Goal: Use online tool/utility: Utilize a website feature to perform a specific function

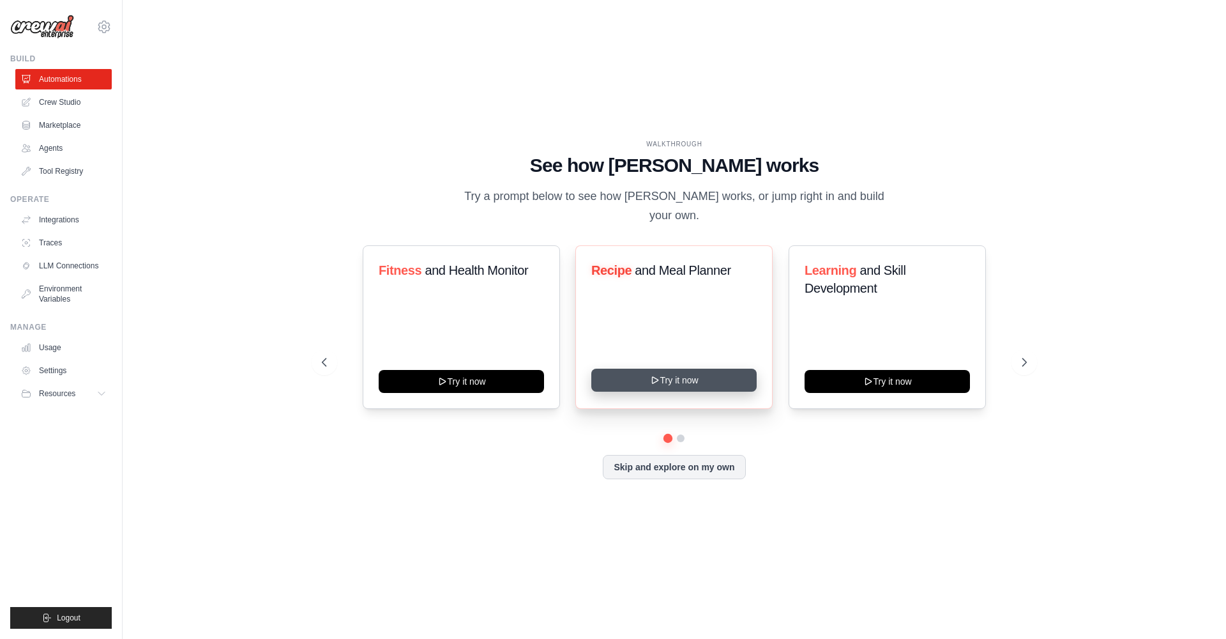
click at [680, 377] on button "Try it now" at bounding box center [673, 380] width 165 height 23
click at [40, 24] on img at bounding box center [42, 27] width 64 height 24
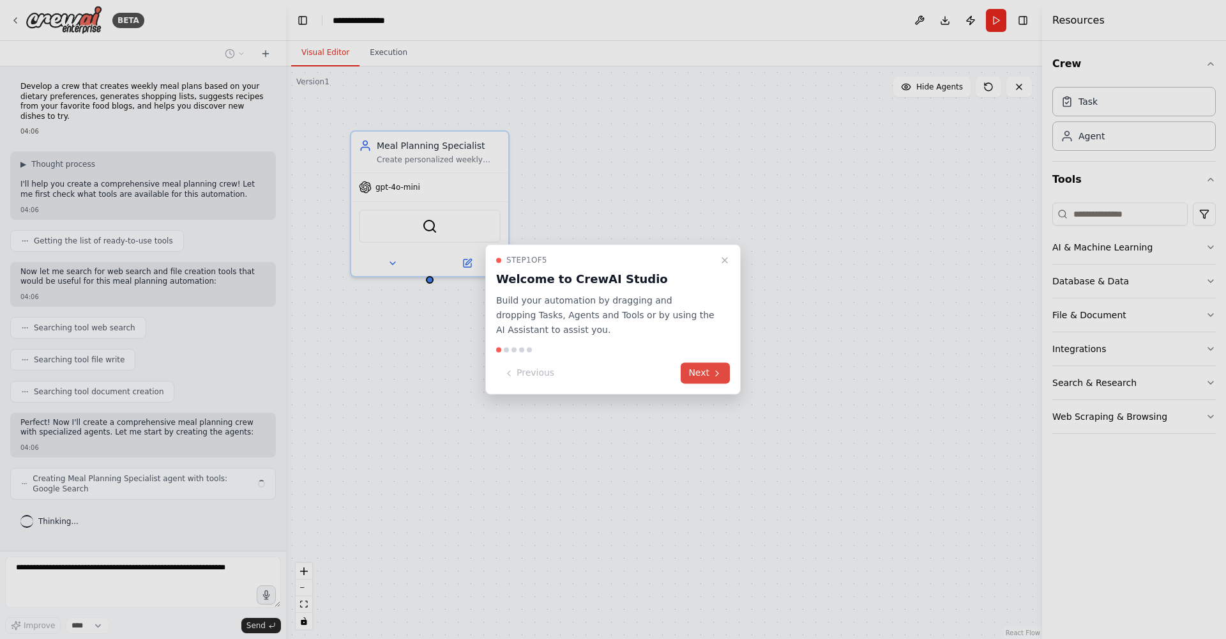
click at [703, 376] on button "Next" at bounding box center [705, 373] width 49 height 21
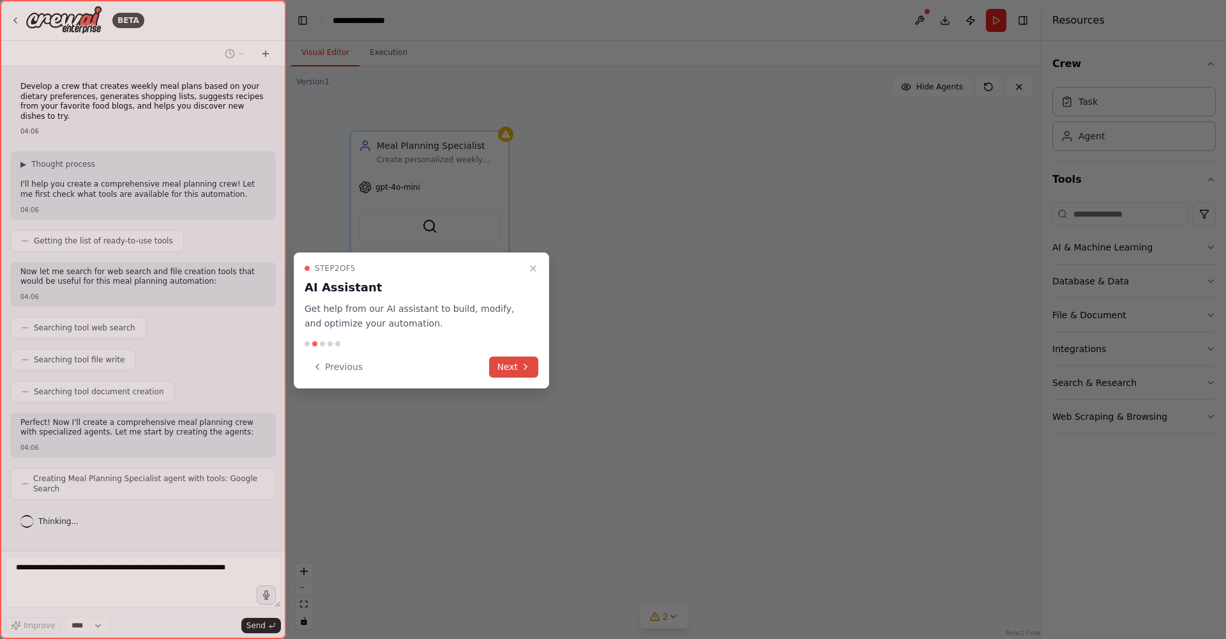
click at [522, 369] on icon at bounding box center [526, 366] width 10 height 10
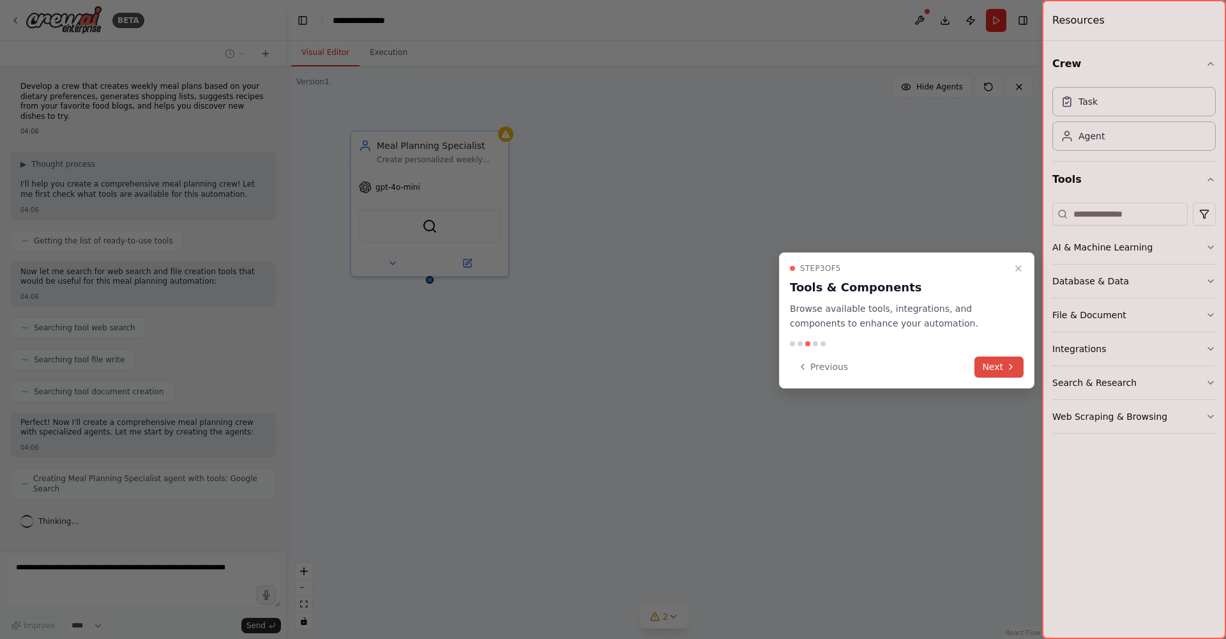
scroll to position [30, 0]
click at [1008, 365] on icon at bounding box center [1011, 366] width 10 height 10
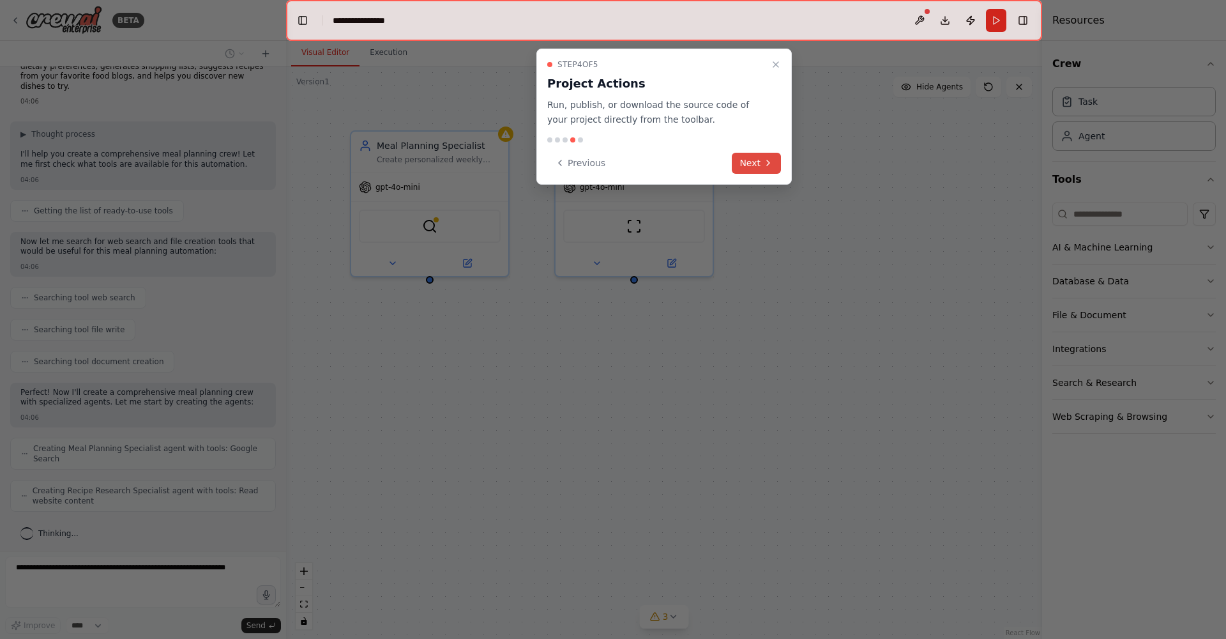
click at [757, 163] on button "Next" at bounding box center [756, 163] width 49 height 21
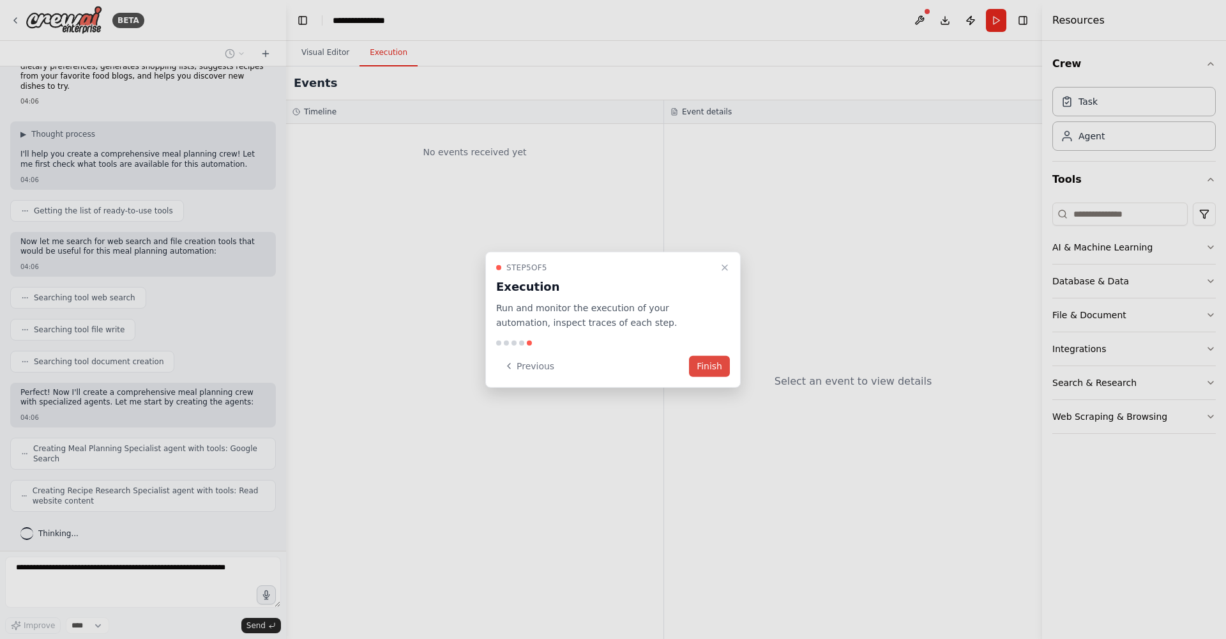
click at [711, 367] on button "Finish" at bounding box center [709, 365] width 41 height 21
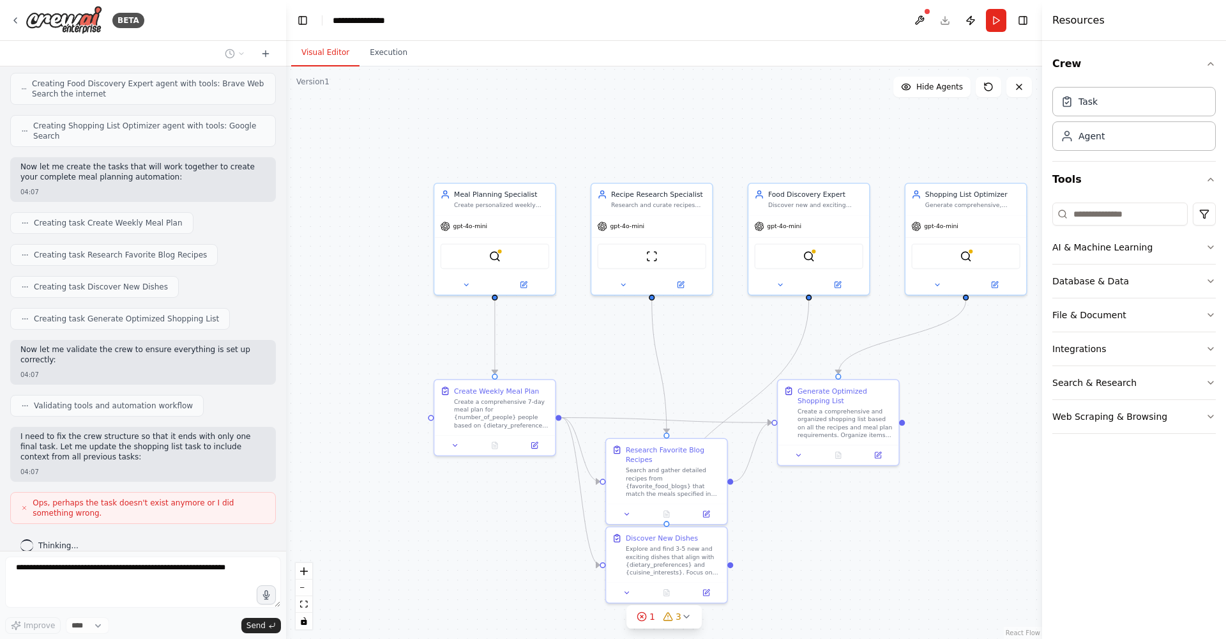
scroll to position [489, 0]
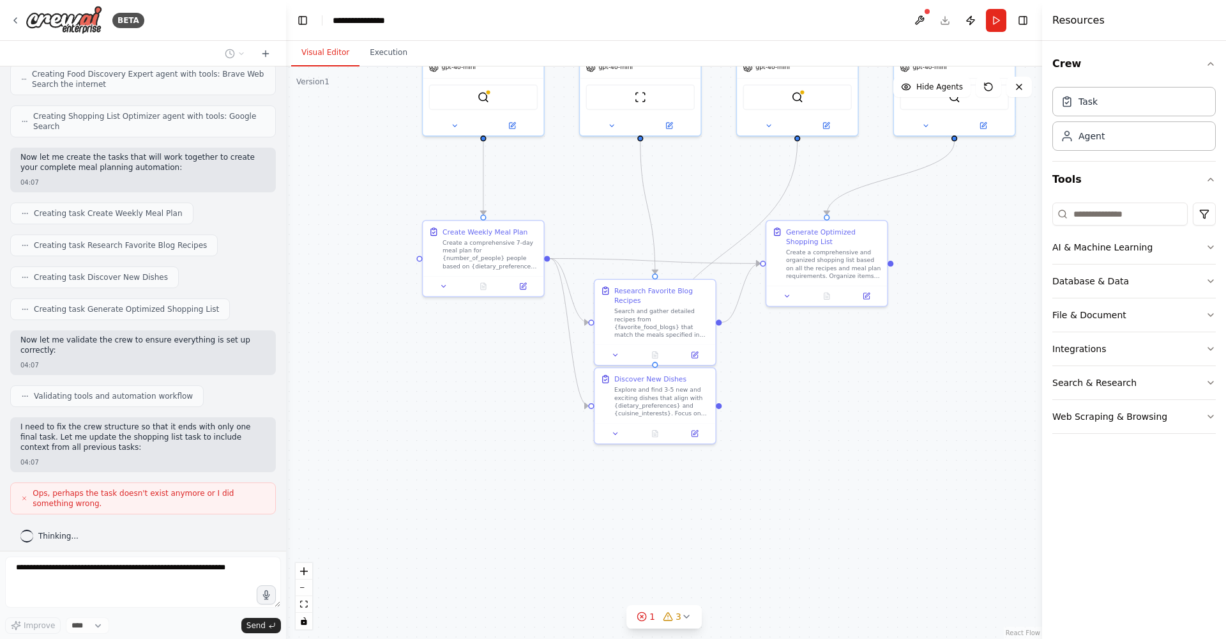
drag, startPoint x: 711, startPoint y: 367, endPoint x: 699, endPoint y: 204, distance: 163.3
click at [699, 204] on div ".deletable-edge-delete-btn { width: 20px; height: 20px; border: 0px solid #ffff…" at bounding box center [664, 352] width 756 height 572
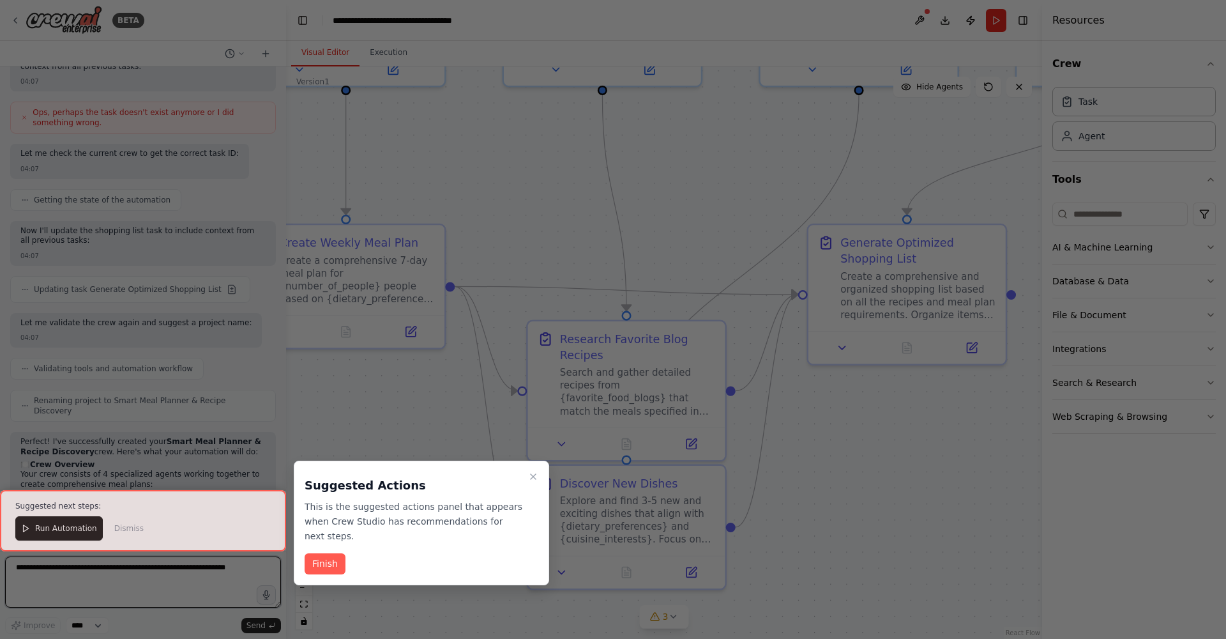
scroll to position [0, 0]
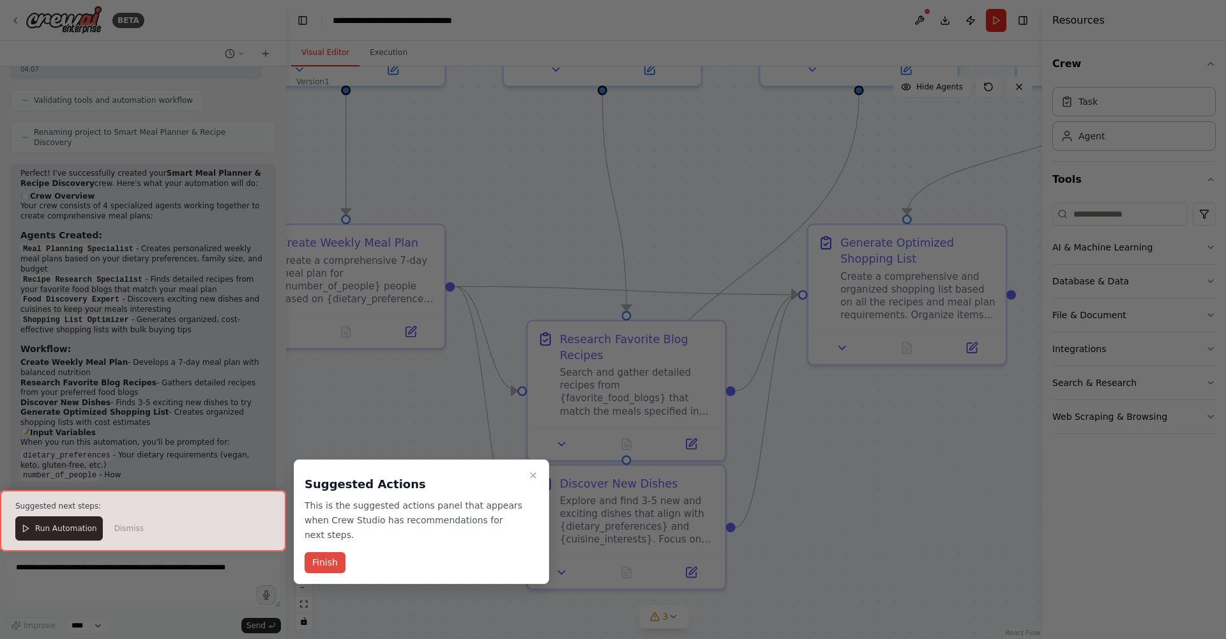
click at [333, 567] on button "Finish" at bounding box center [325, 562] width 41 height 21
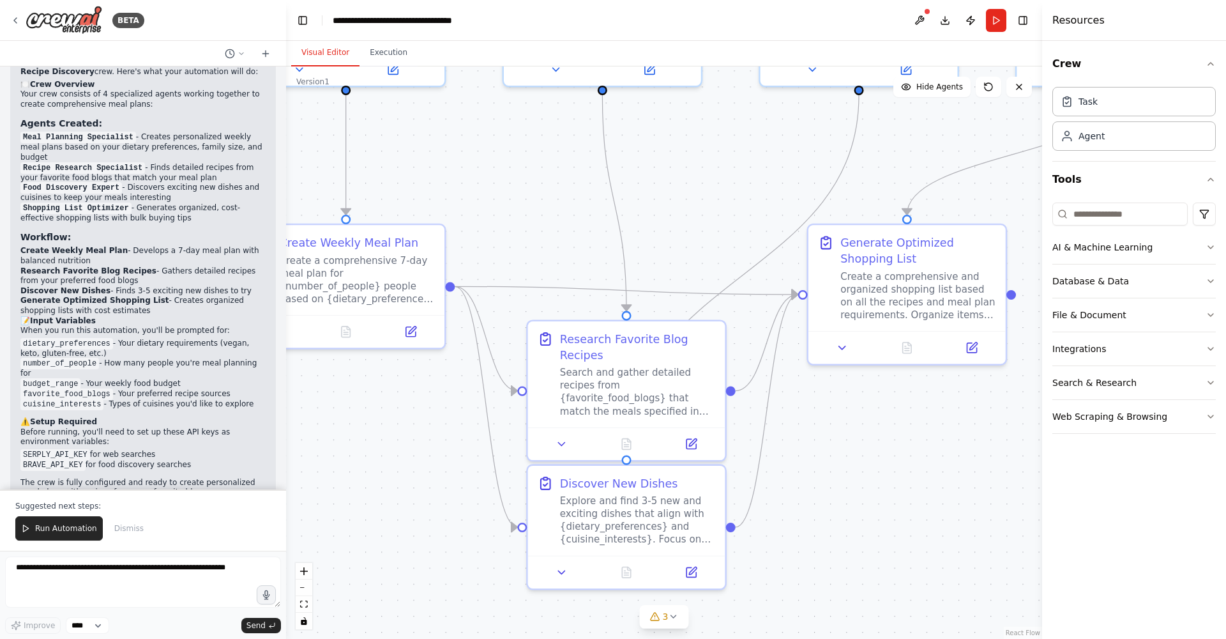
scroll to position [1259, 0]
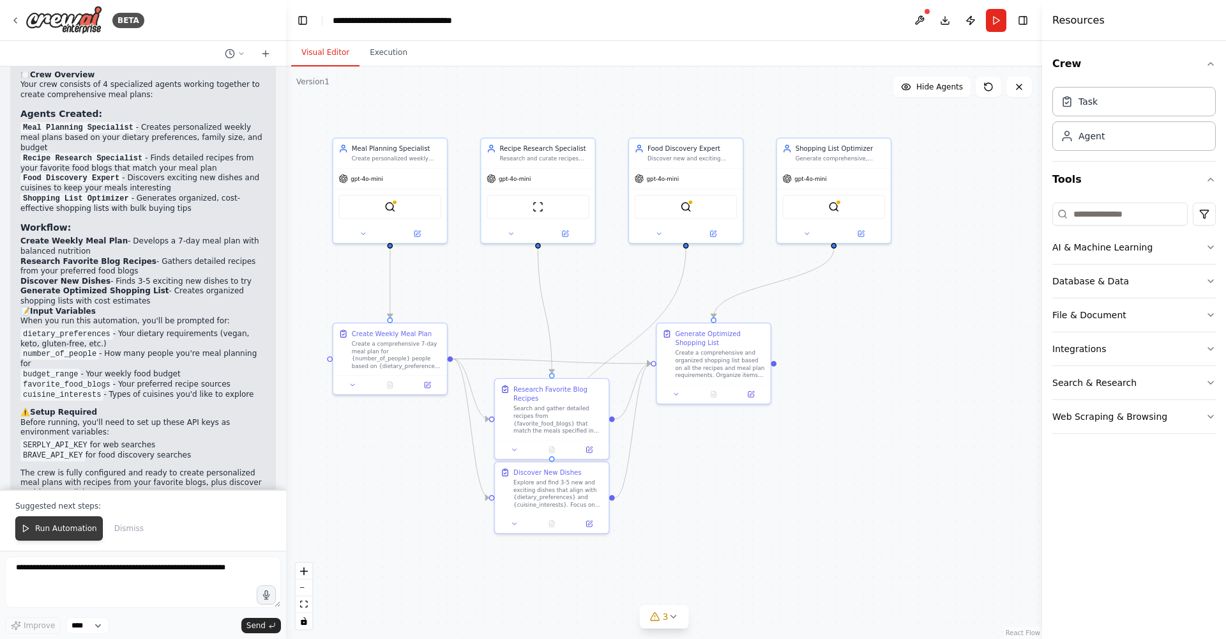
click at [61, 529] on span "Run Automation" at bounding box center [66, 528] width 62 height 10
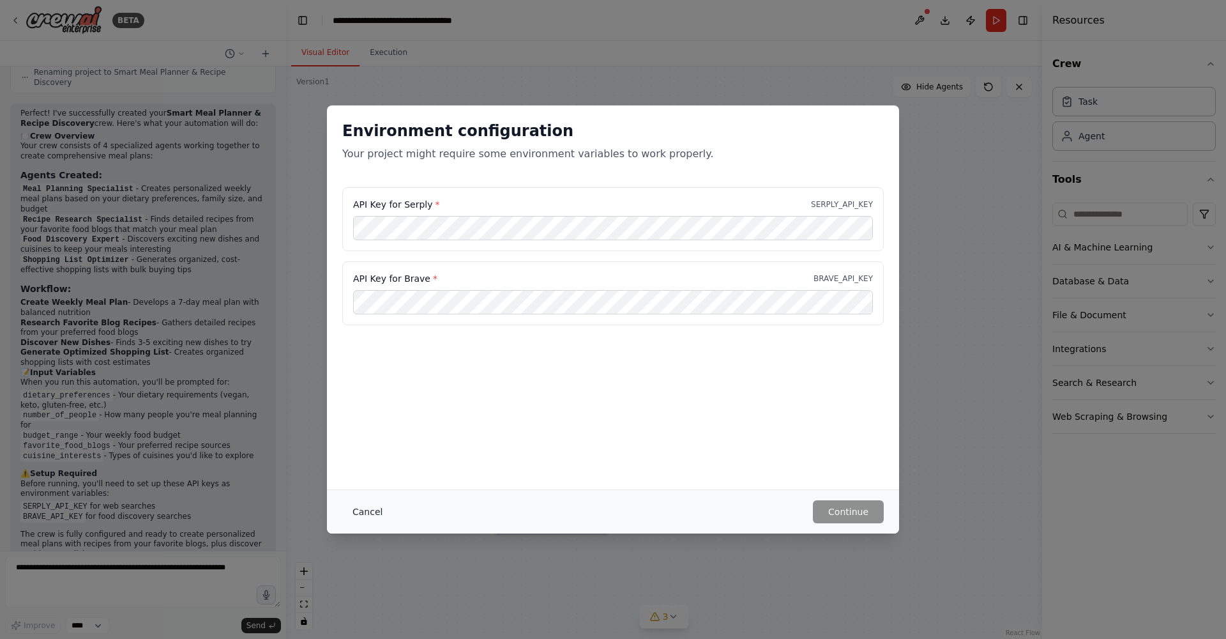
click at [363, 512] on button "Cancel" at bounding box center [367, 511] width 50 height 23
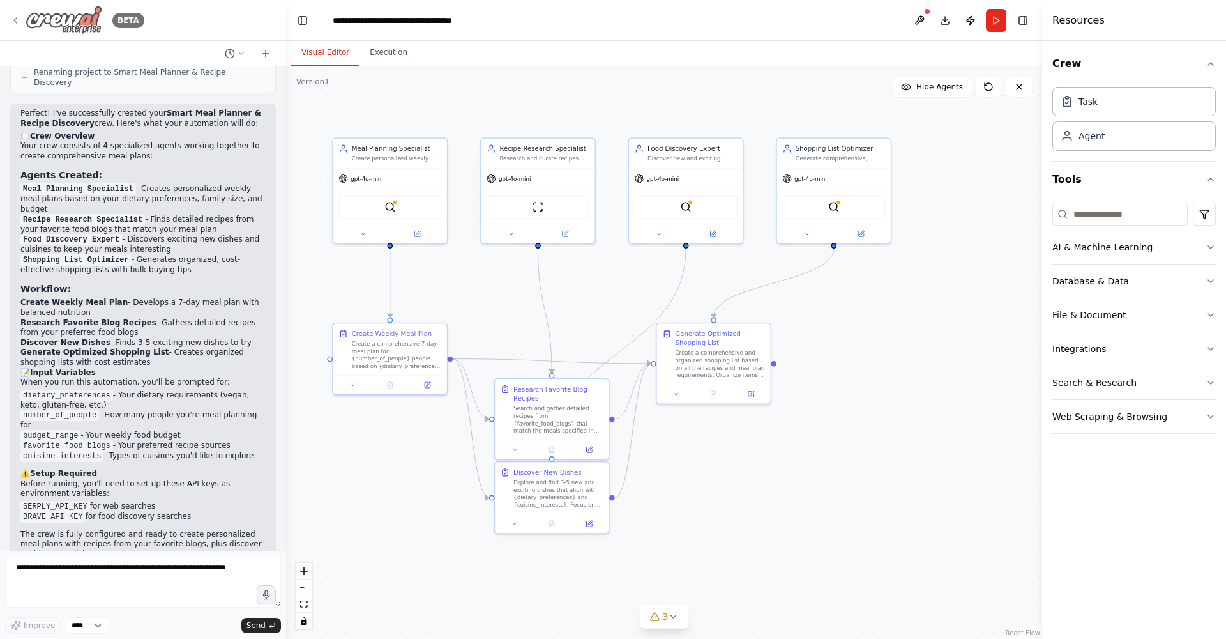
click at [17, 22] on icon at bounding box center [15, 20] width 10 height 10
